Goal: Task Accomplishment & Management: Use online tool/utility

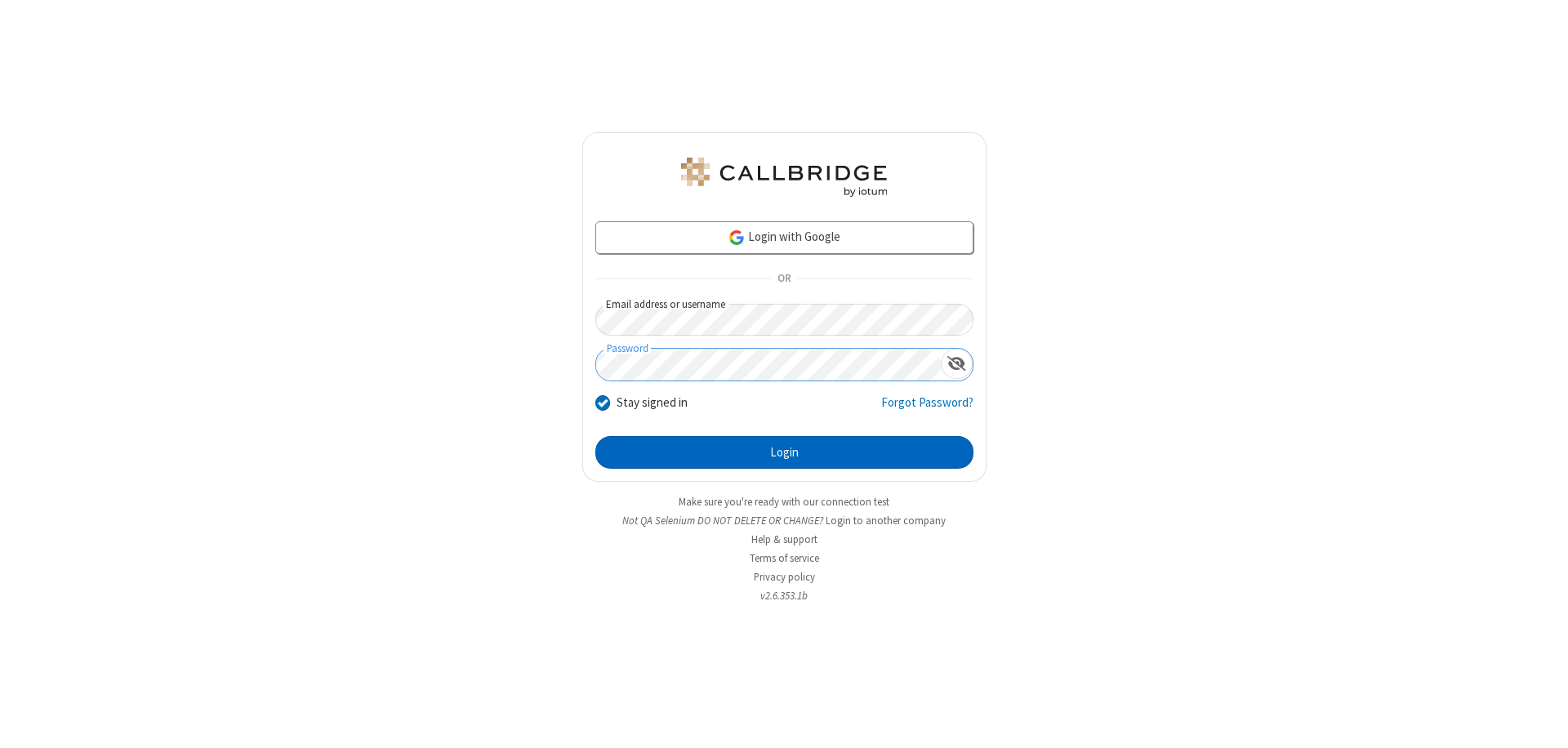
click at [784, 452] on button "Login" at bounding box center [784, 452] width 378 height 33
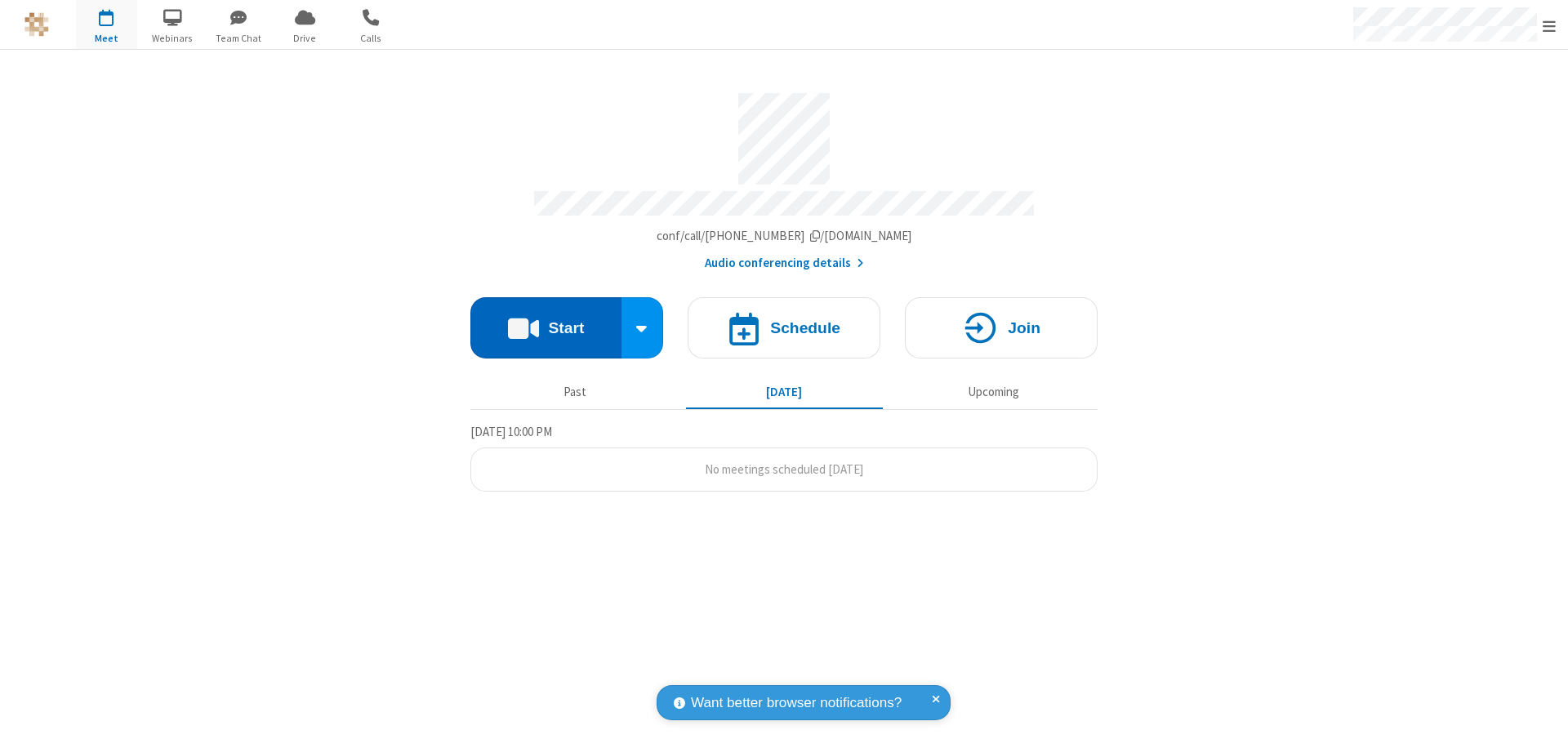
click at [546, 320] on button "Start" at bounding box center [546, 328] width 151 height 61
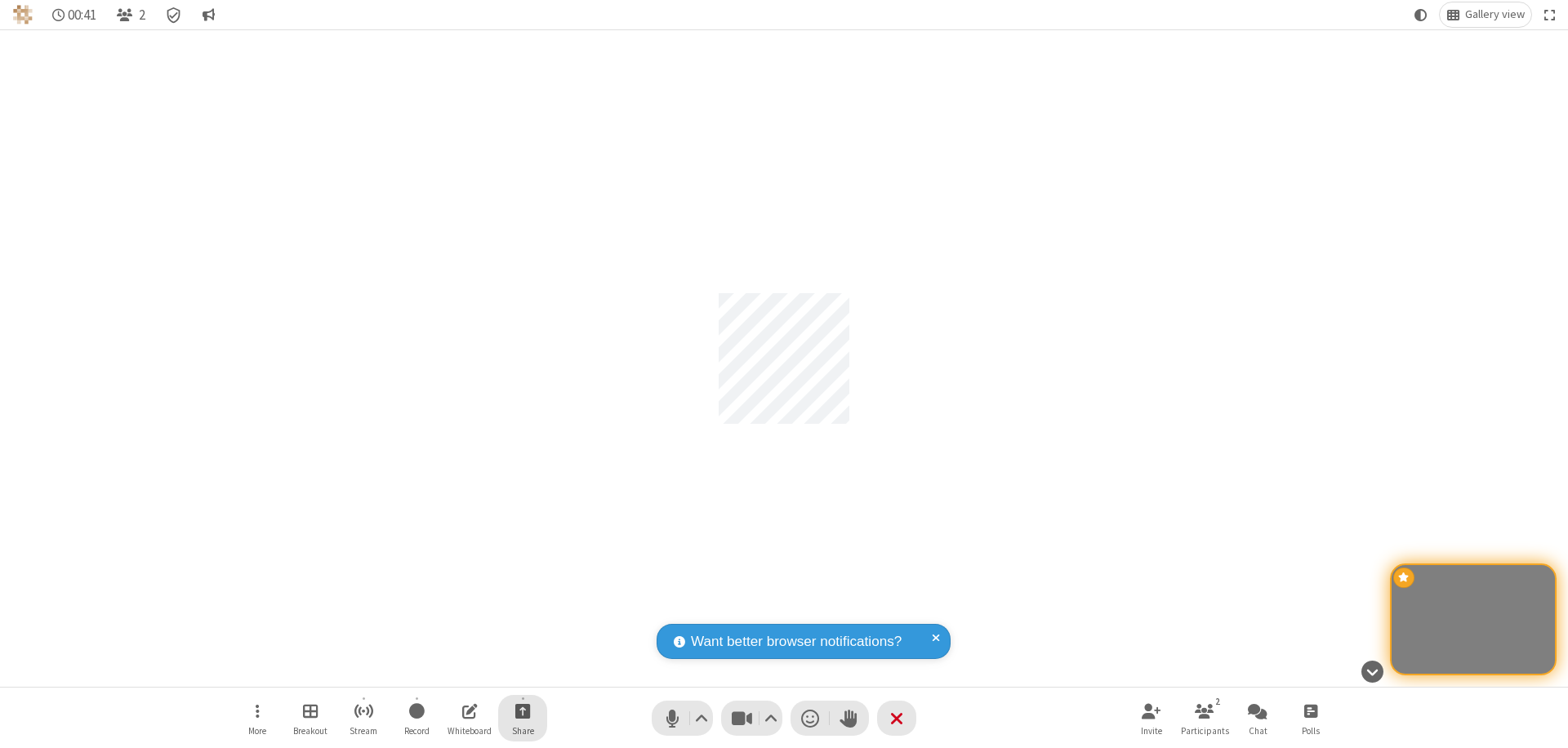
click at [523, 710] on span "Start sharing" at bounding box center [523, 711] width 16 height 21
click at [457, 671] on span "Share my screen" at bounding box center [457, 672] width 19 height 14
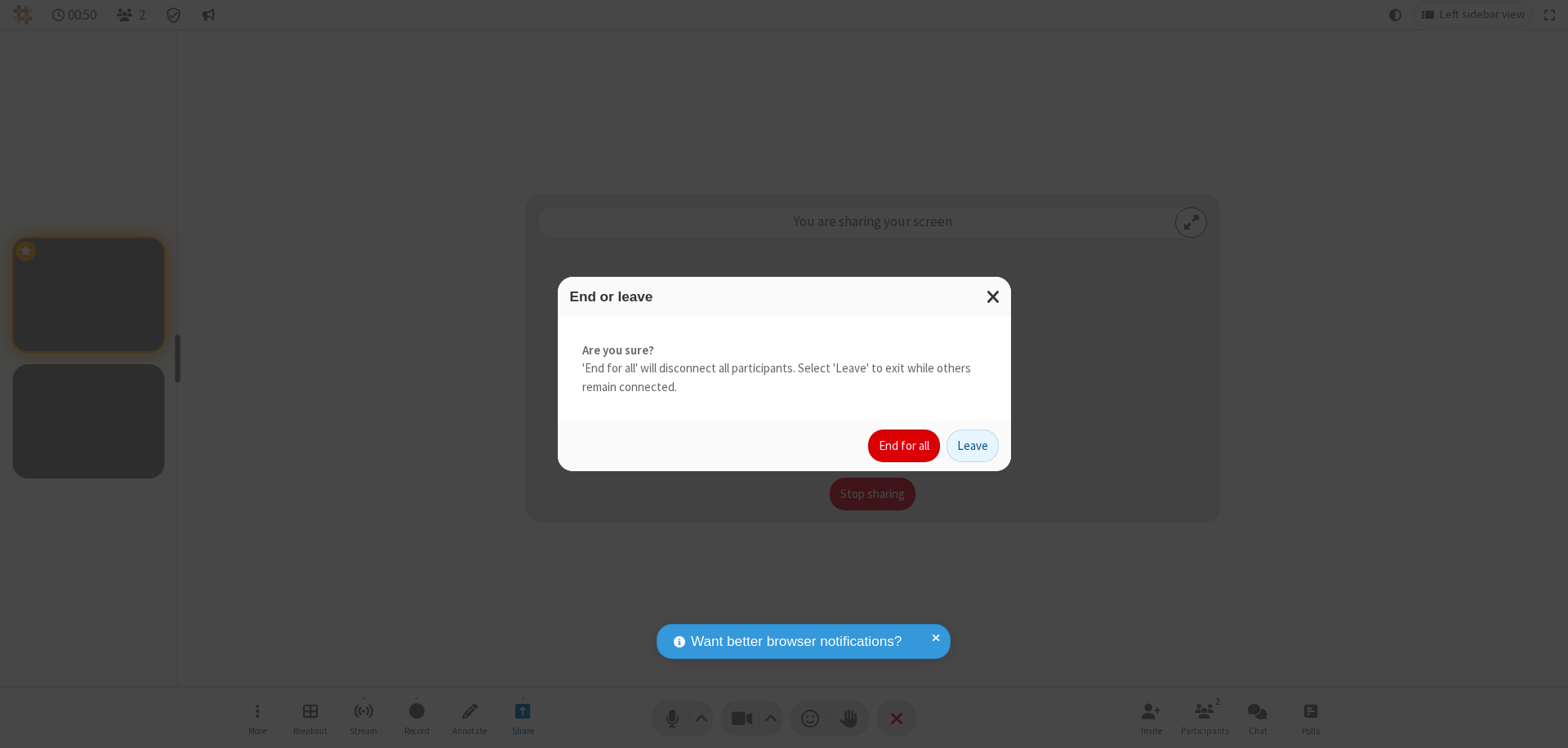
click at [905, 446] on button "End for all" at bounding box center [903, 446] width 72 height 33
